Goal: Task Accomplishment & Management: Manage account settings

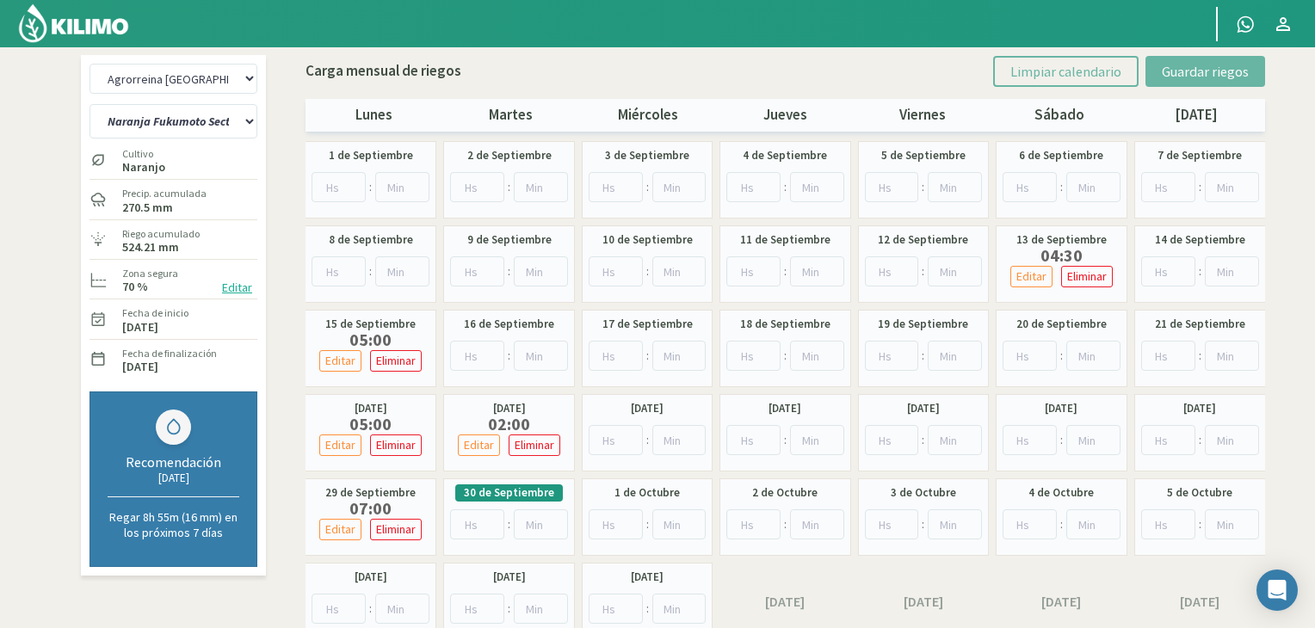
click at [88, 19] on img at bounding box center [73, 23] width 113 height 41
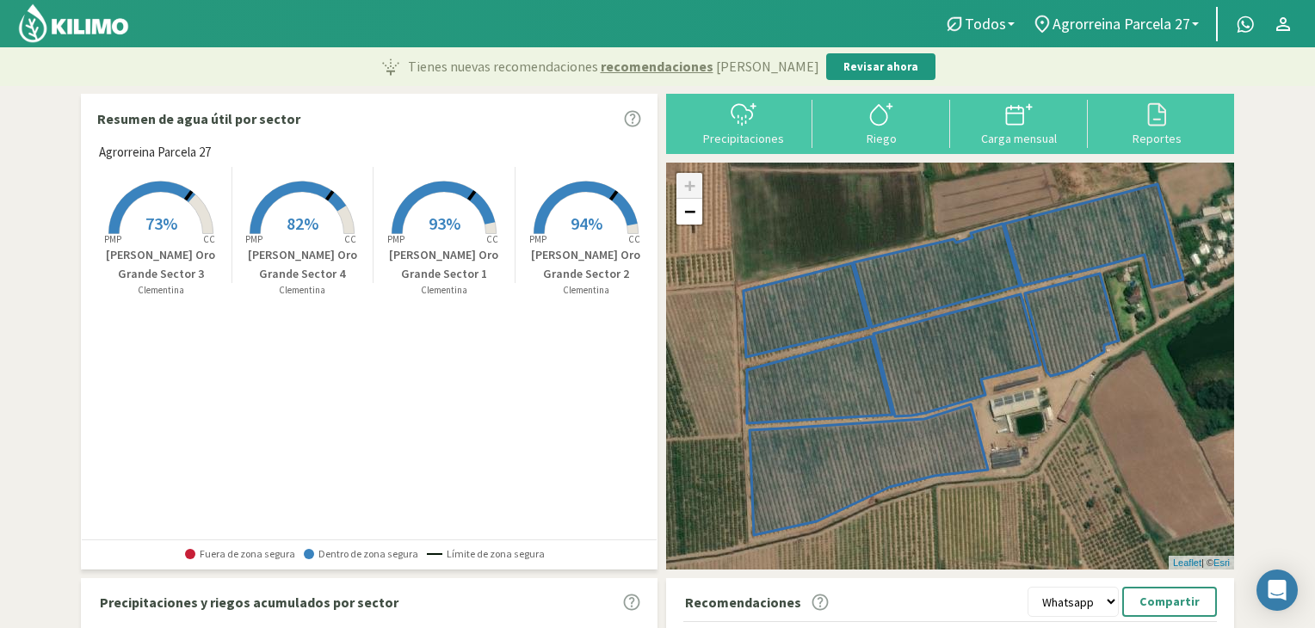
click at [1072, 59] on div "Tienes nuevas recomendaciones recomendaciones [PERSON_NAME] Revisar ahora" at bounding box center [657, 66] width 1315 height 39
click at [898, 116] on div at bounding box center [880, 115] width 127 height 28
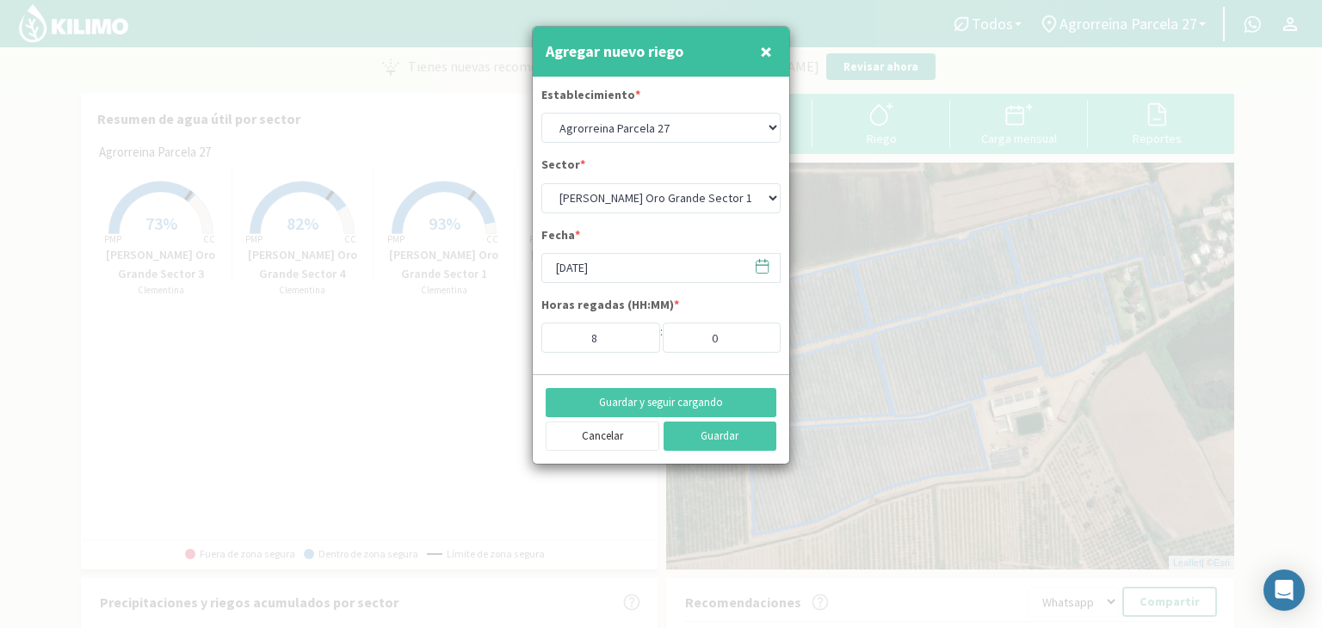
click at [773, 43] on button "×" at bounding box center [765, 51] width 21 height 34
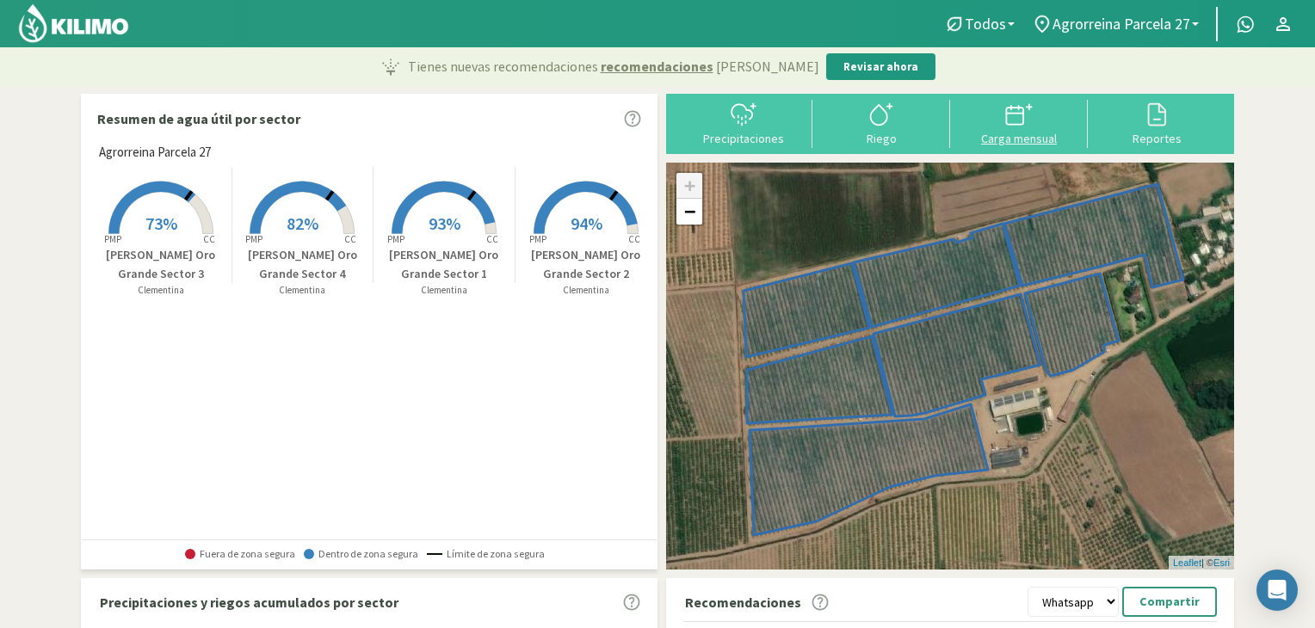
click at [1020, 128] on svg-icon at bounding box center [1019, 123] width 28 height 15
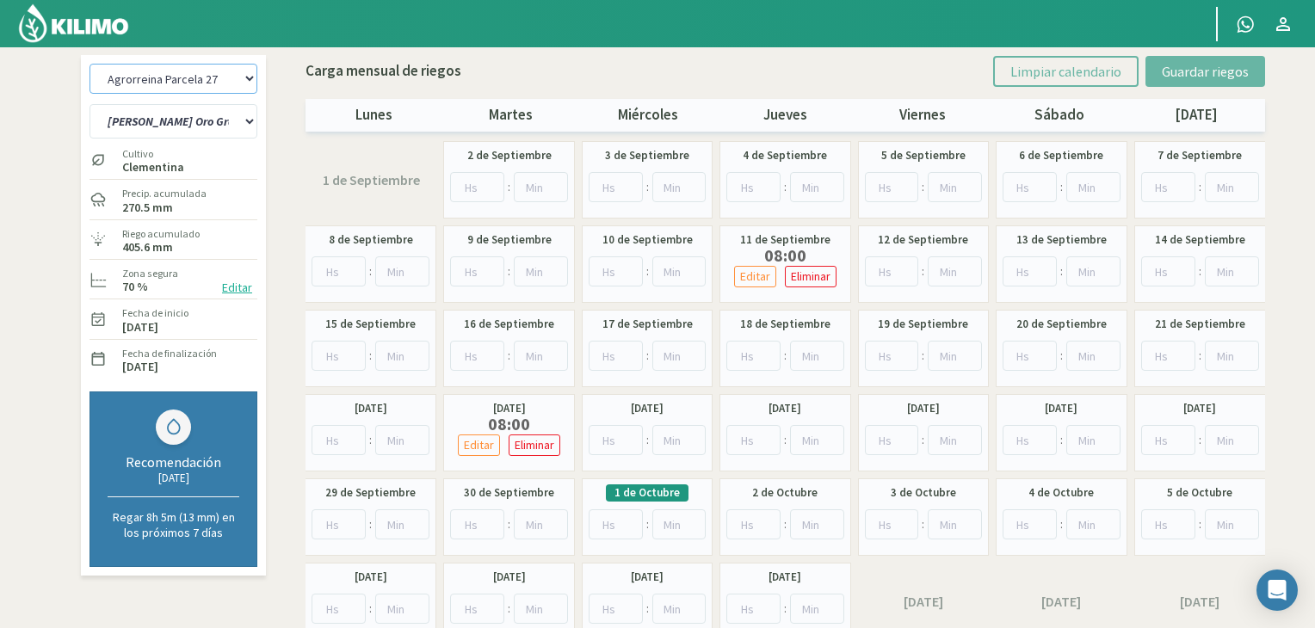
click at [250, 73] on select "Agrorreina Parcela 27 Agrorreina Parcela 42 [GEOGRAPHIC_DATA] 44 Agrorreina Par…" at bounding box center [173, 79] width 168 height 30
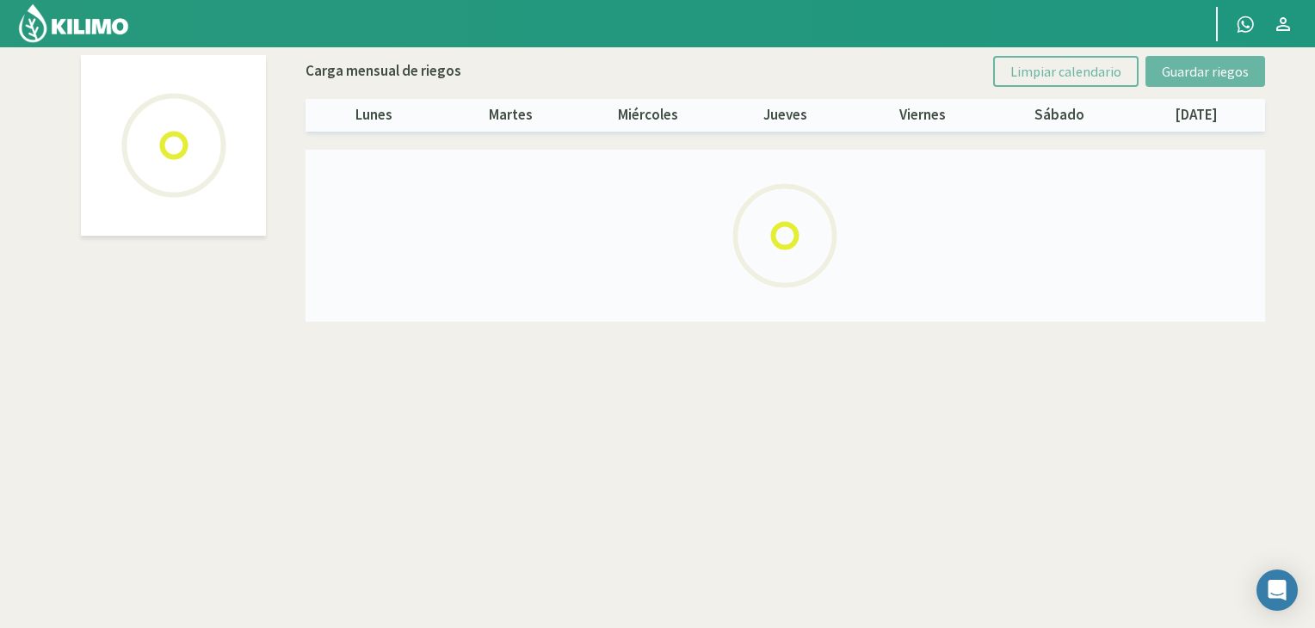
select select "5: Object"
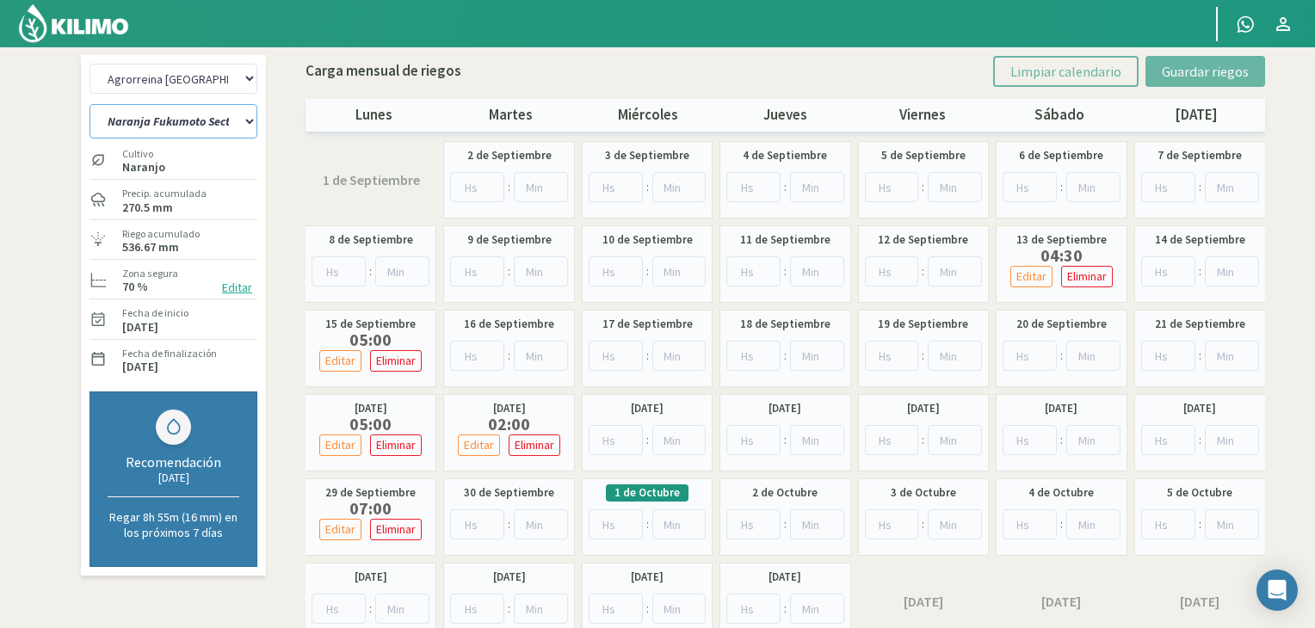
click at [224, 114] on select "Naranja [PERSON_NAME] Sector 1 Naranja [GEOGRAPHIC_DATA] Sector 2 [GEOGRAPHIC_D…" at bounding box center [173, 121] width 168 height 34
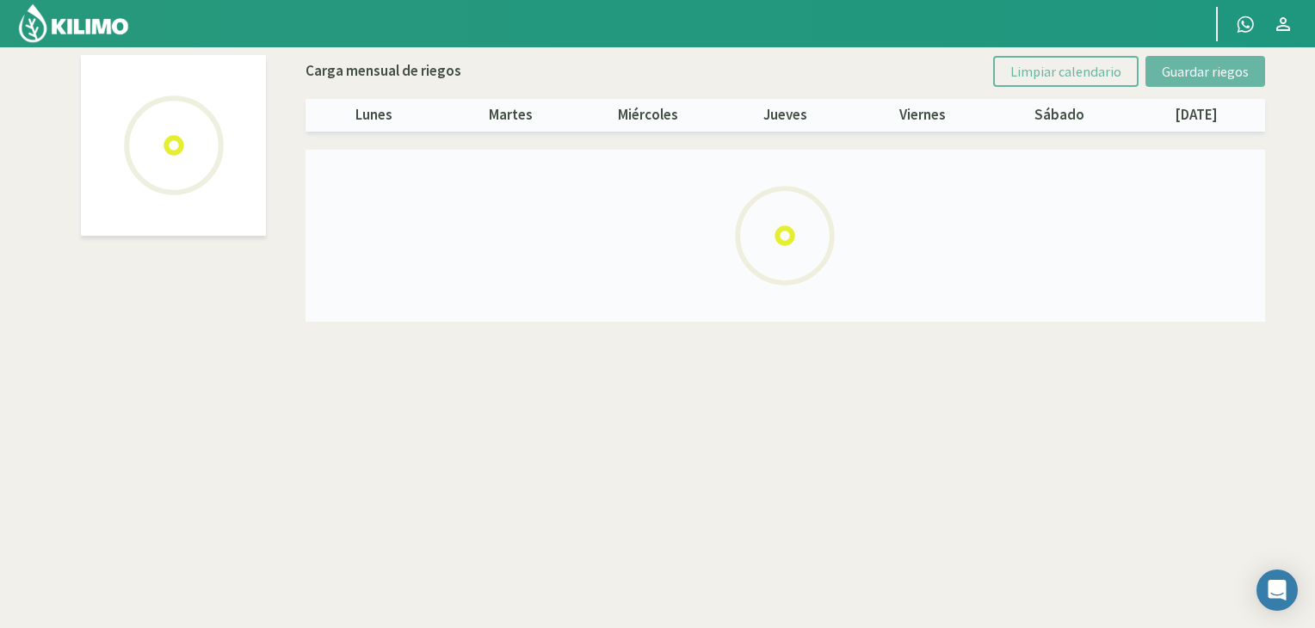
select select "5: Object"
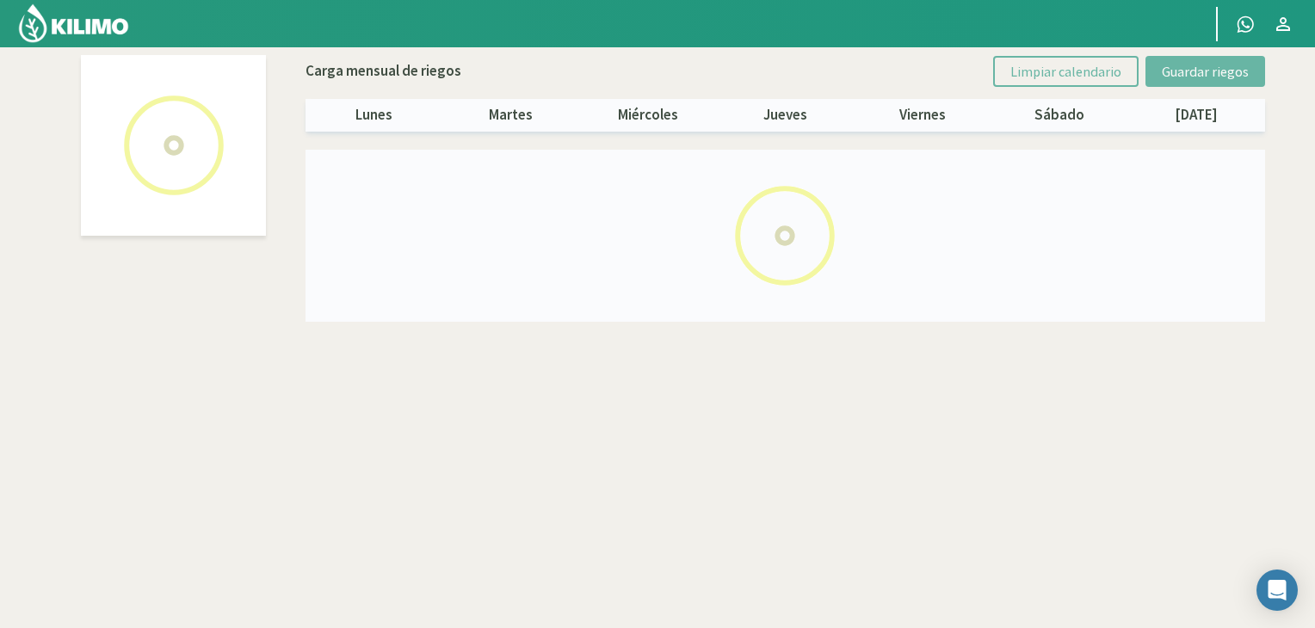
select select "1: Object"
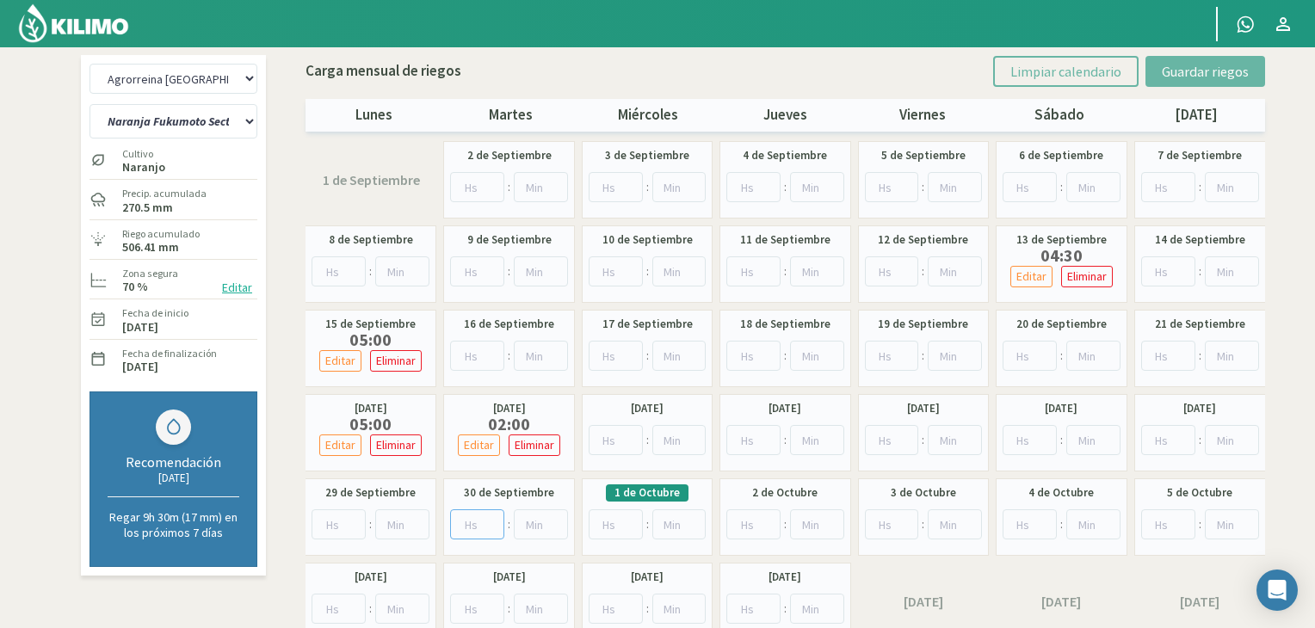
click at [472, 518] on input "number" at bounding box center [477, 524] width 54 height 30
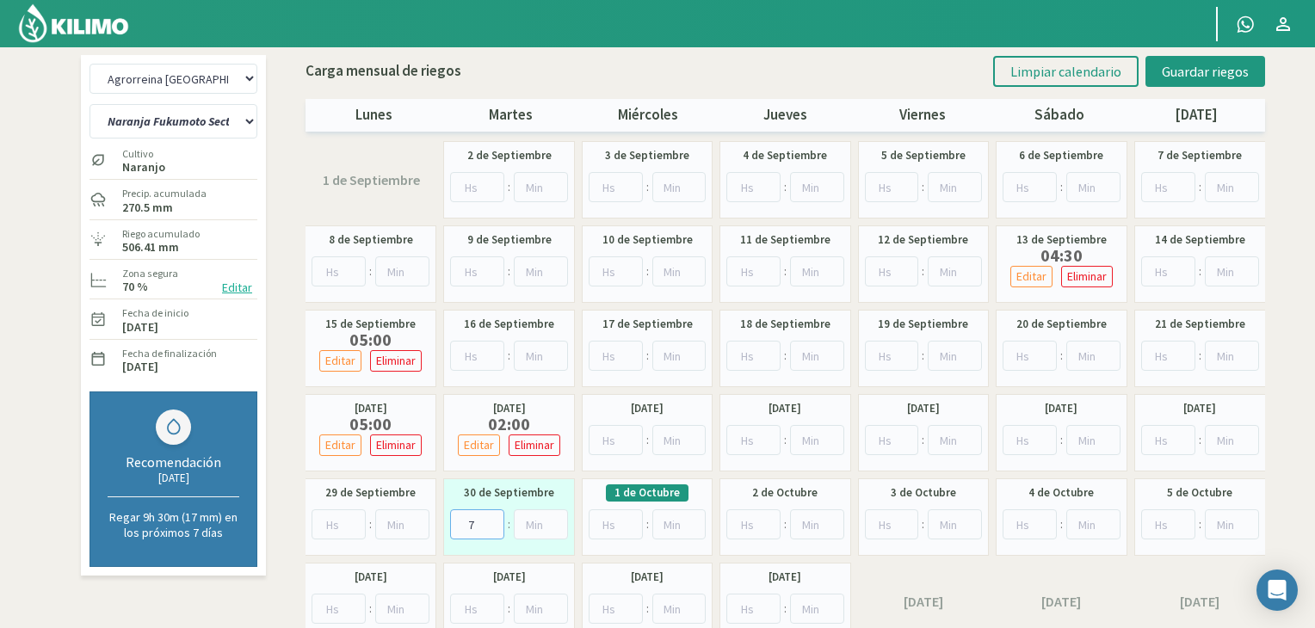
type input "7"
click at [582, 477] on div "[DATE] [DATE] : [DATE] : [DATE] : [DATE] : [DATE] : [DATE] : [DATE] : [DATE] : …" at bounding box center [784, 390] width 959 height 499
click at [1193, 68] on span "Guardar riegos" at bounding box center [1204, 71] width 87 height 17
